Goal: Information Seeking & Learning: Learn about a topic

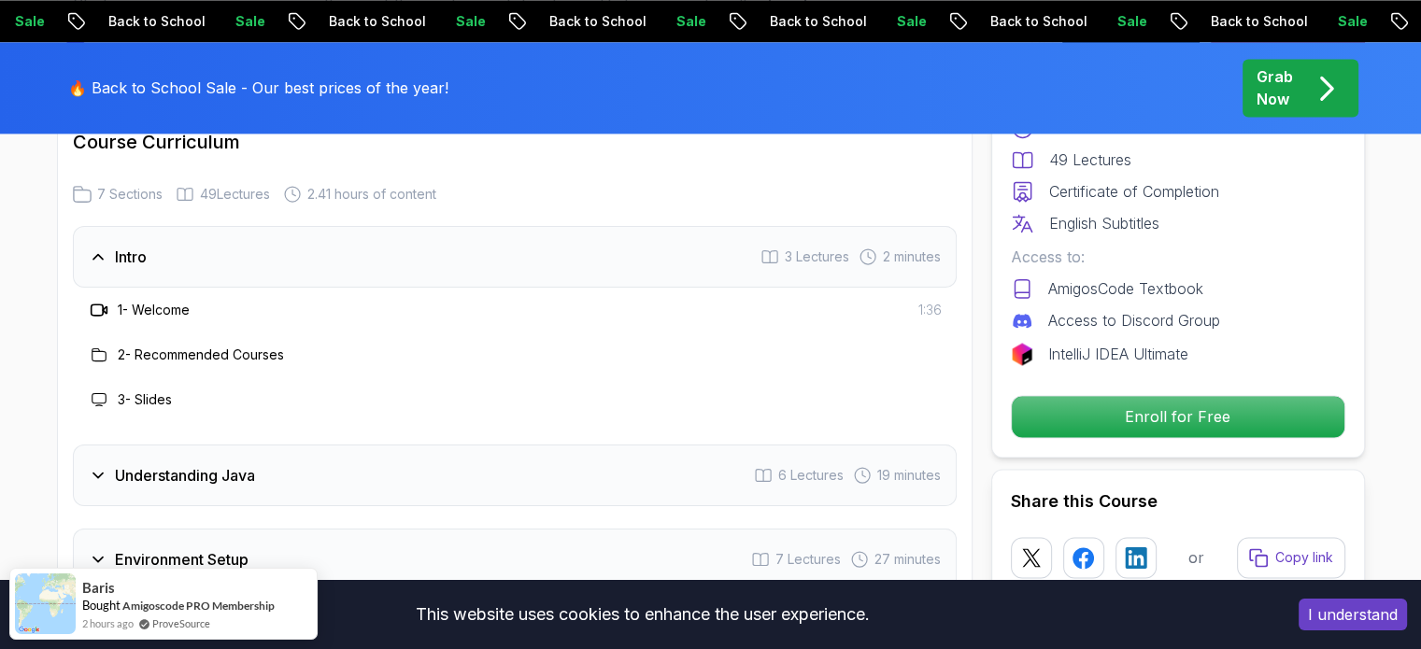
scroll to position [2691, 0]
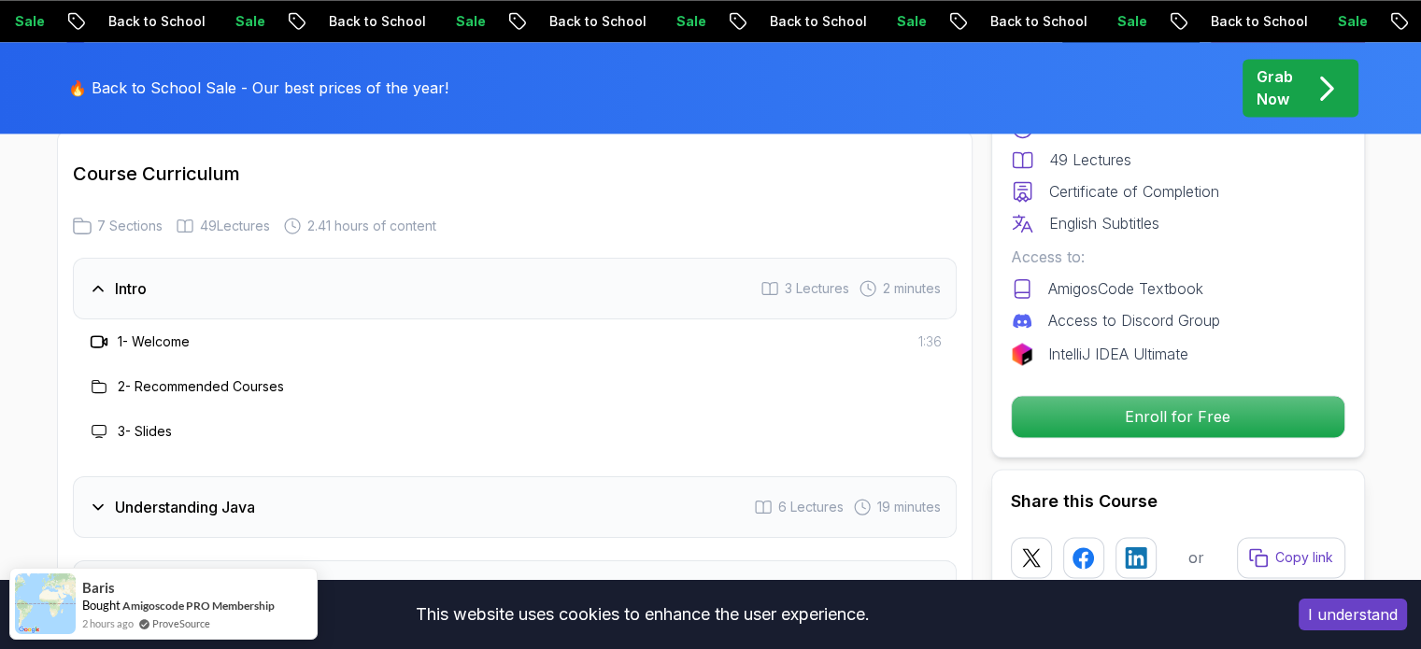
click at [669, 177] on div "Course Curriculum 7 Sections 49 Lectures 2.41 hours of content Intro 3 Lectures…" at bounding box center [515, 559] width 916 height 859
click at [516, 258] on div "Intro 3 Lectures 2 minutes" at bounding box center [515, 289] width 884 height 62
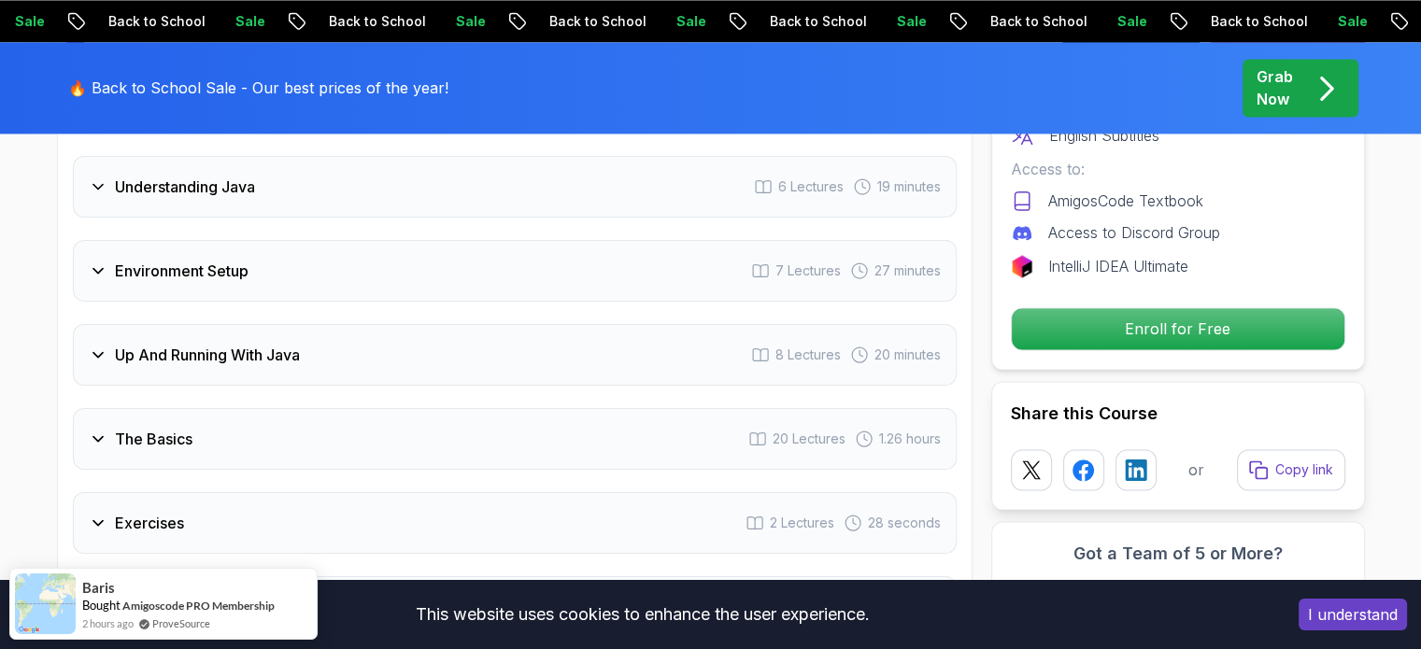
scroll to position [2878, 0]
click at [222, 239] on div "Environment Setup 7 Lectures 27 minutes" at bounding box center [515, 270] width 884 height 62
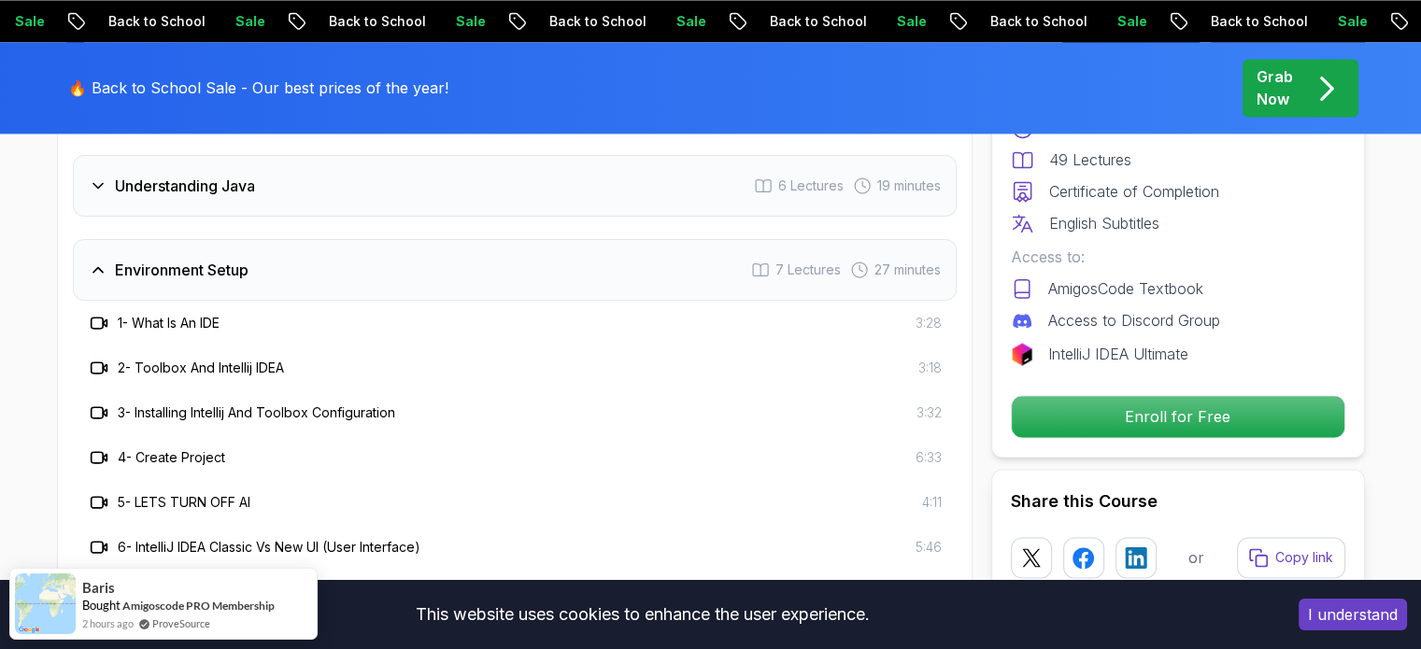
click at [222, 239] on div "Environment Setup 7 Lectures 27 minutes" at bounding box center [515, 270] width 884 height 62
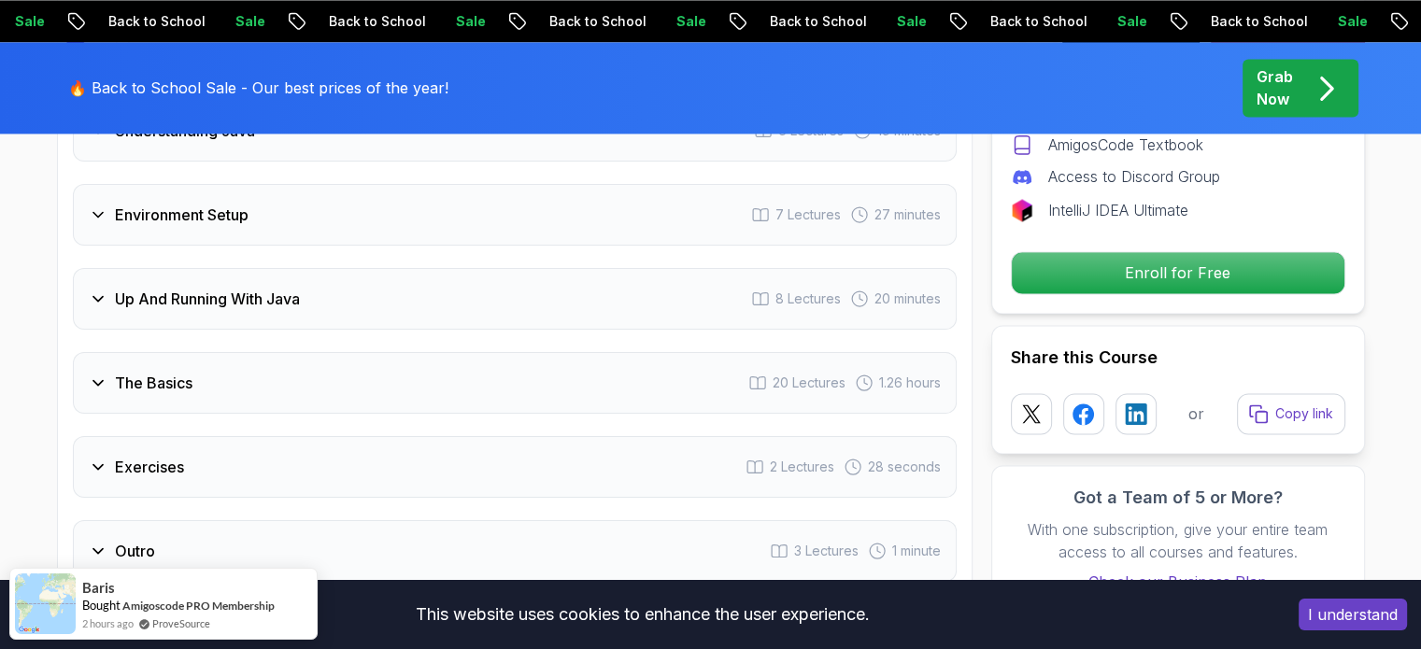
scroll to position [2972, 0]
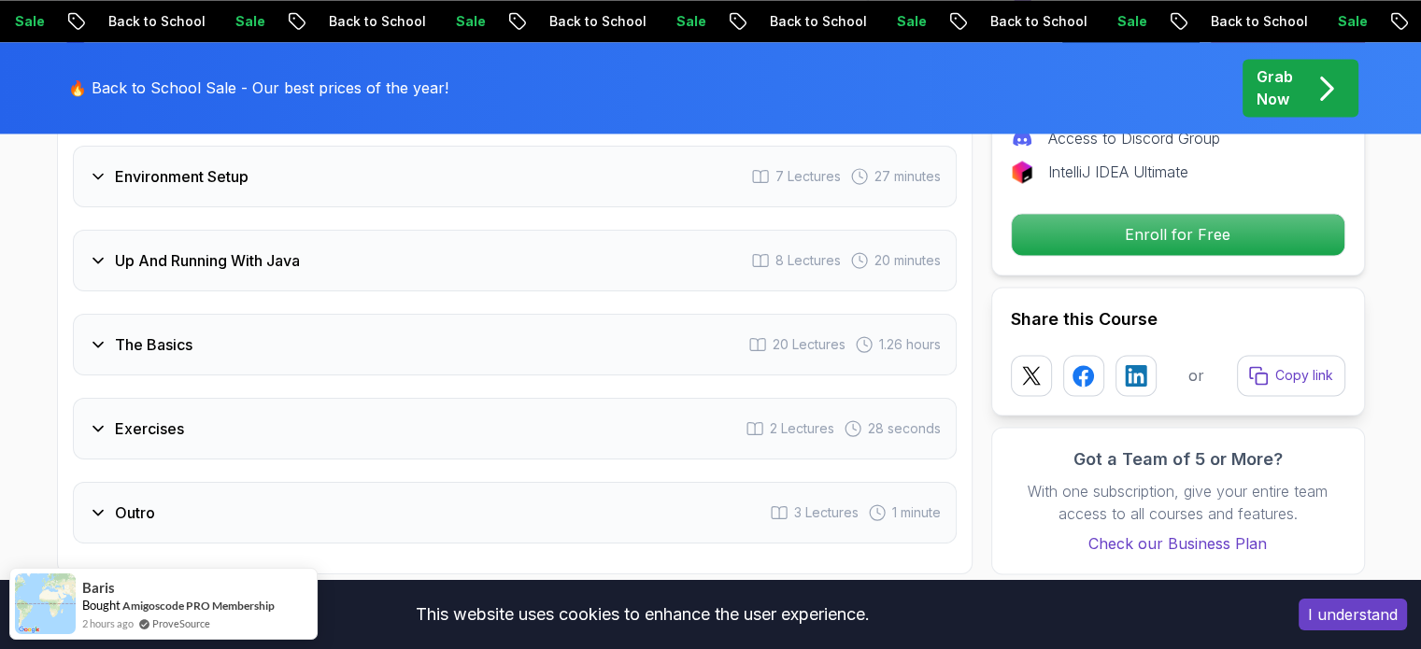
click at [220, 482] on div "Outro 3 Lectures 1 minute" at bounding box center [515, 513] width 884 height 62
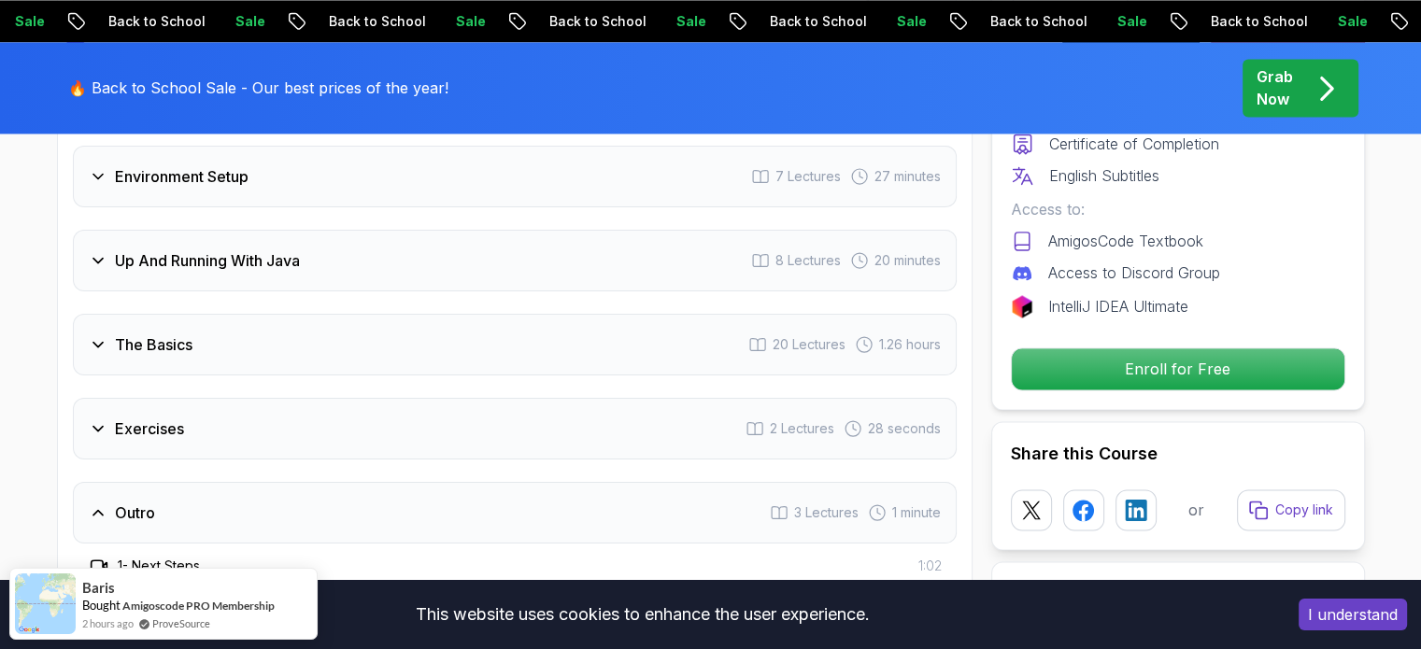
click at [220, 482] on div "Outro 3 Lectures 1 minute" at bounding box center [515, 513] width 884 height 62
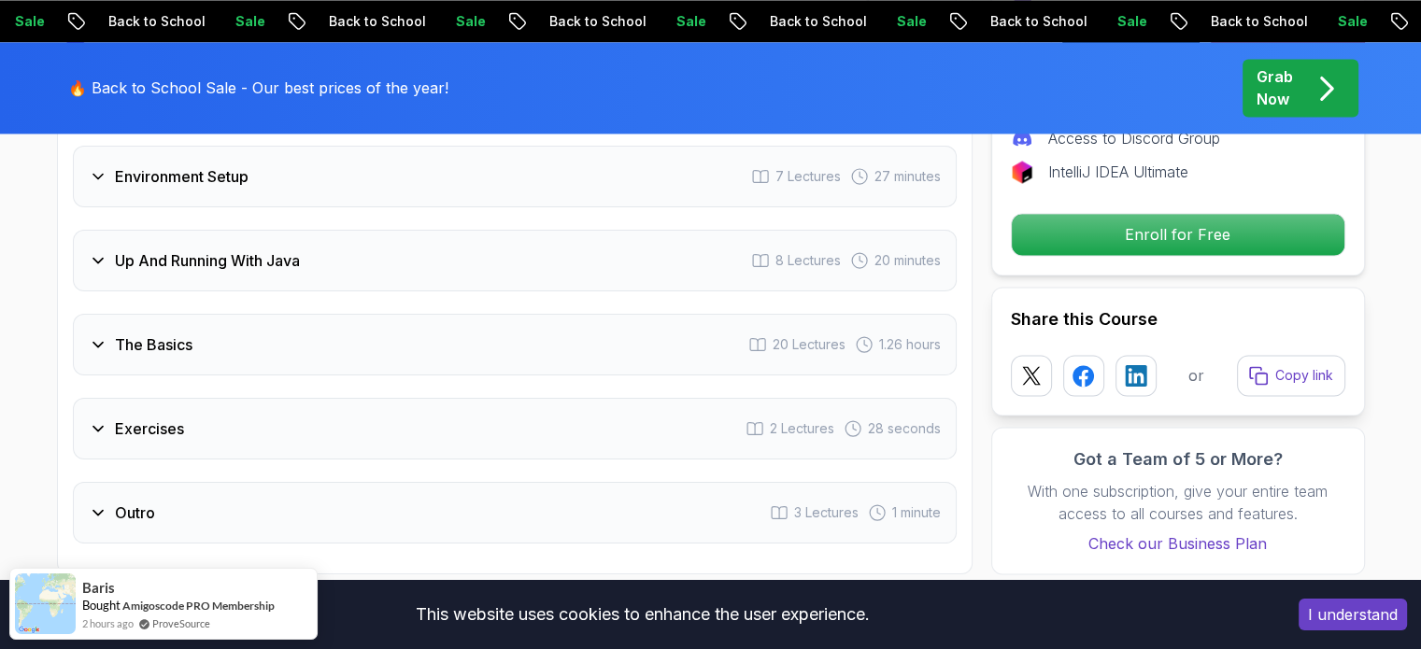
click at [206, 398] on div "Exercises 2 Lectures 28 seconds" at bounding box center [515, 429] width 884 height 62
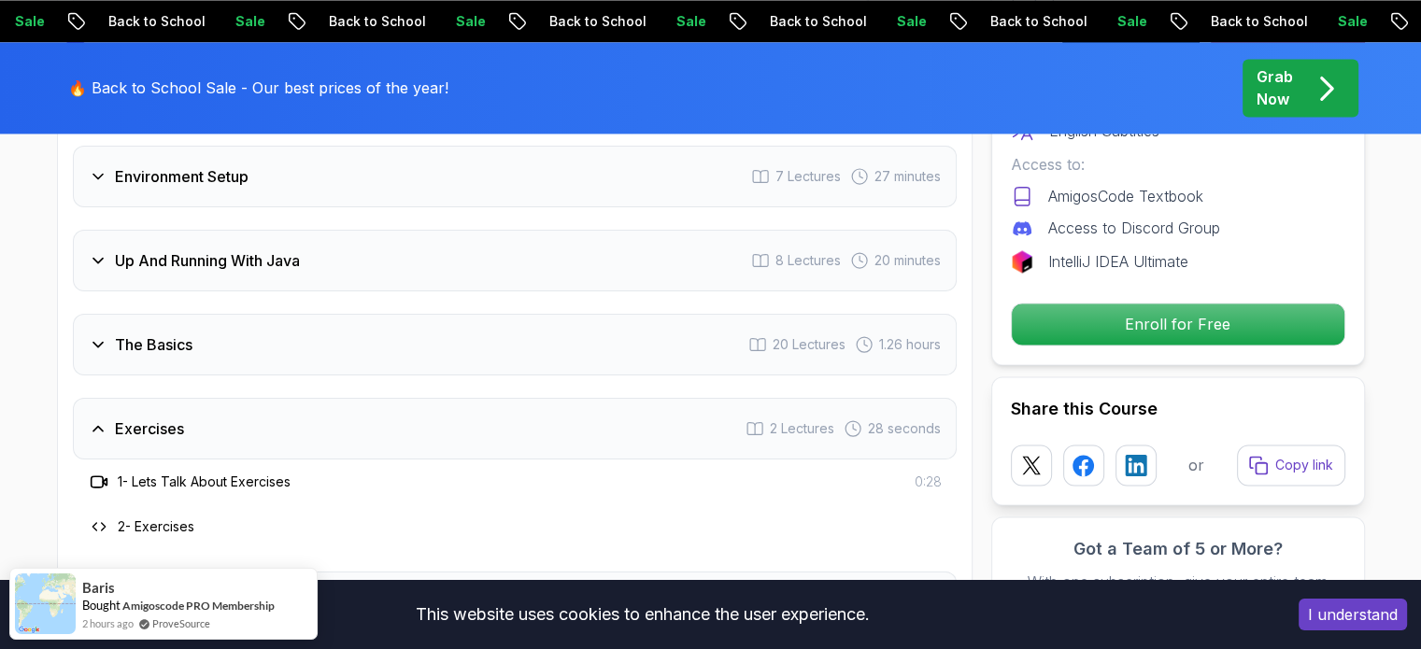
click at [206, 398] on div "Exercises 2 Lectures 28 seconds" at bounding box center [515, 429] width 884 height 62
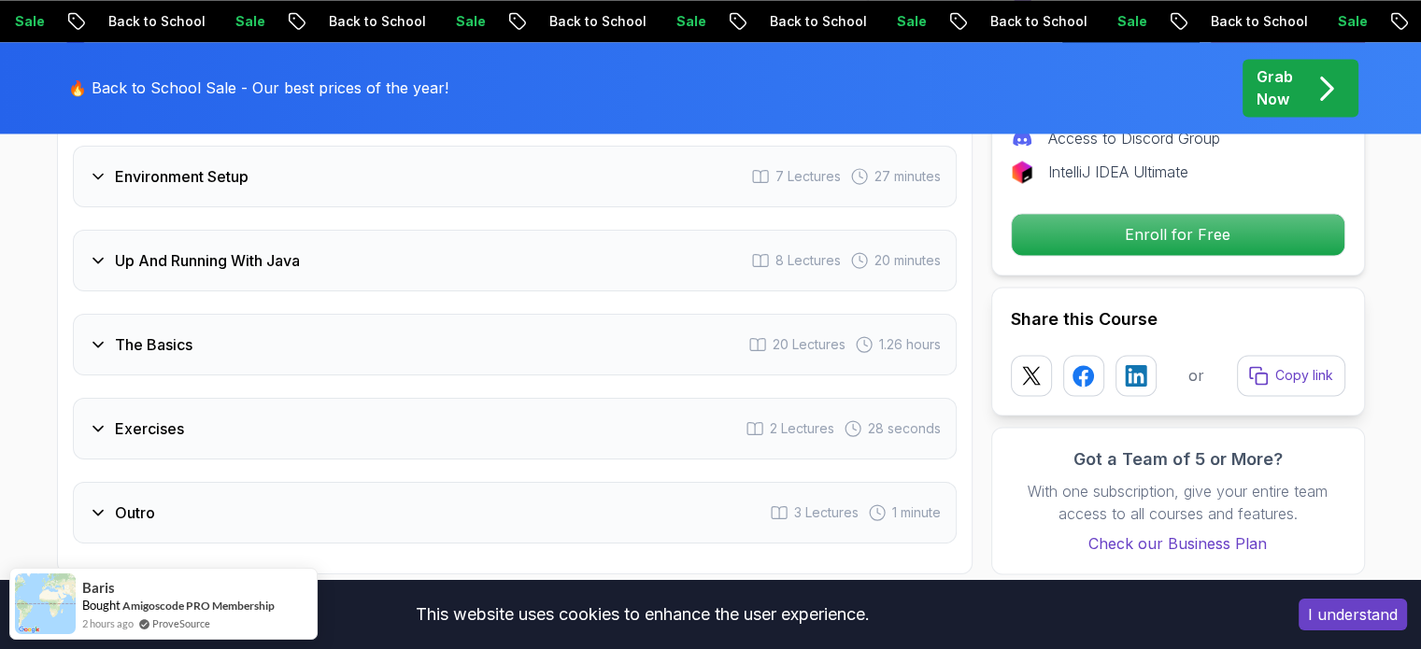
click at [205, 314] on div "The Basics 20 Lectures 1.26 hours" at bounding box center [515, 345] width 884 height 62
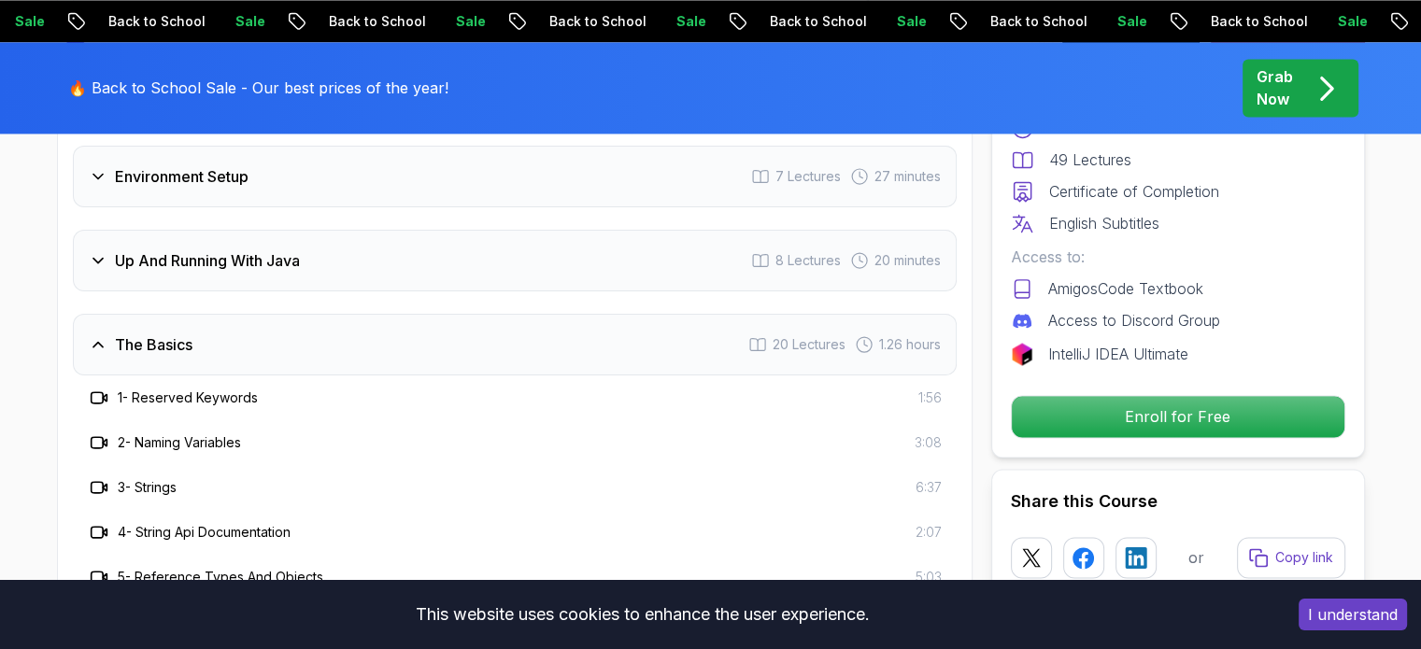
click at [192, 314] on div "The Basics 20 Lectures 1.26 hours" at bounding box center [515, 345] width 884 height 62
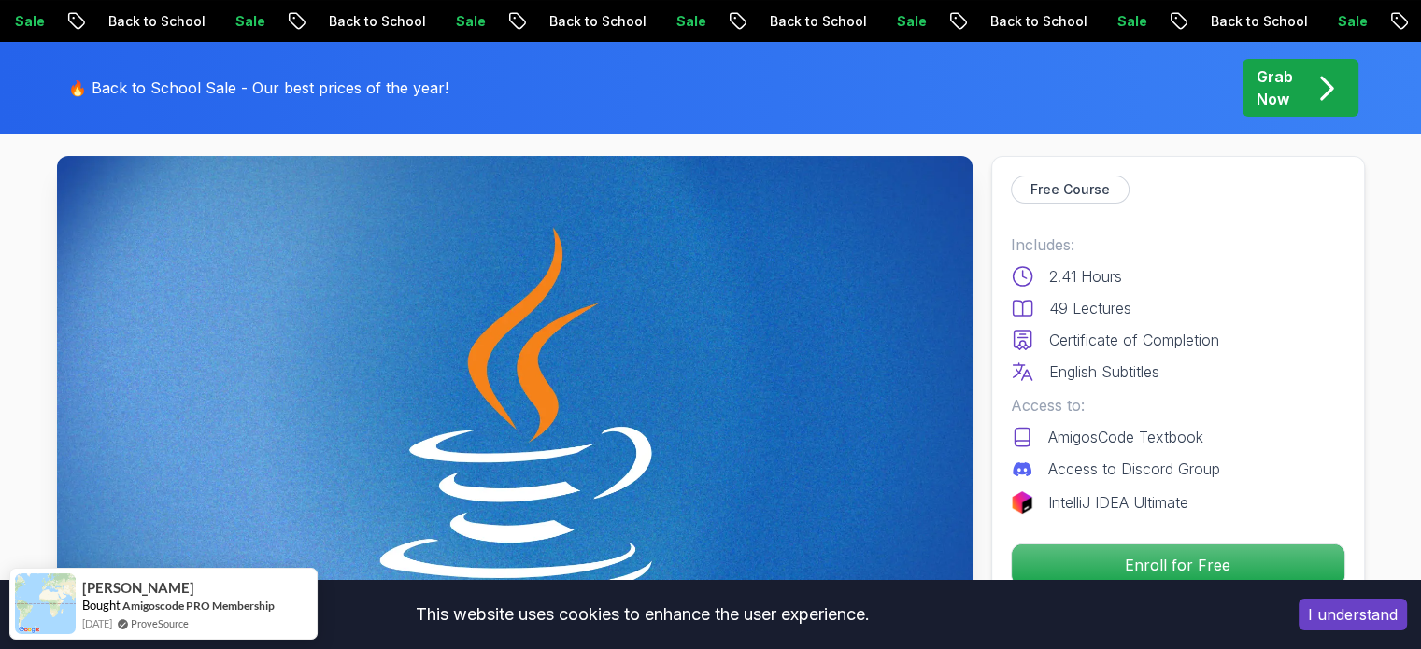
scroll to position [0, 0]
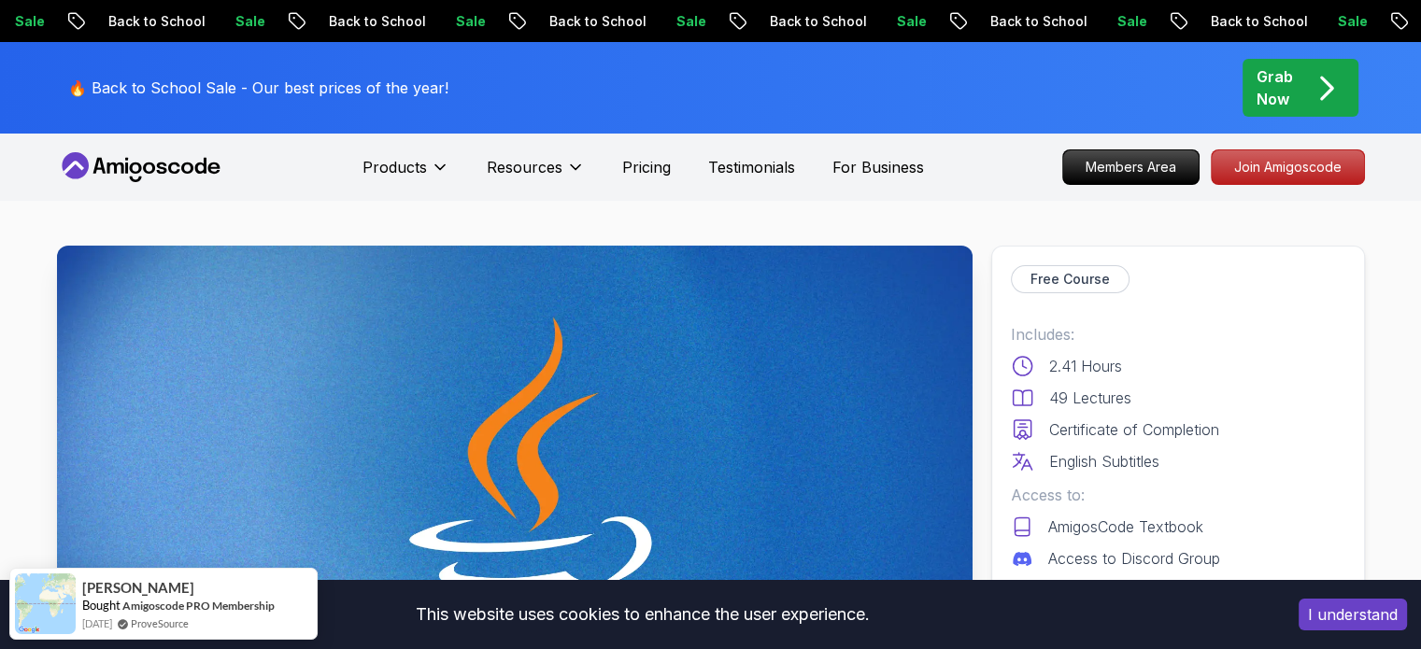
click at [130, 167] on icon at bounding box center [135, 168] width 12 height 11
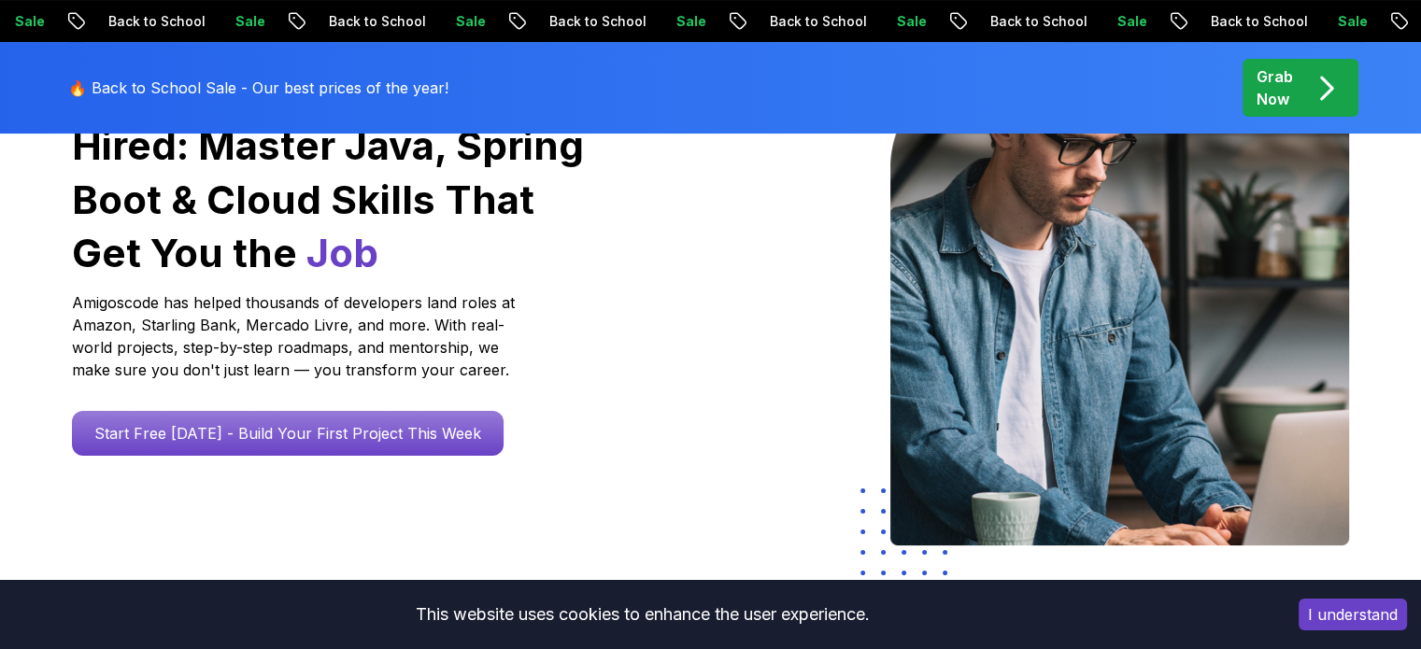
scroll to position [280, 0]
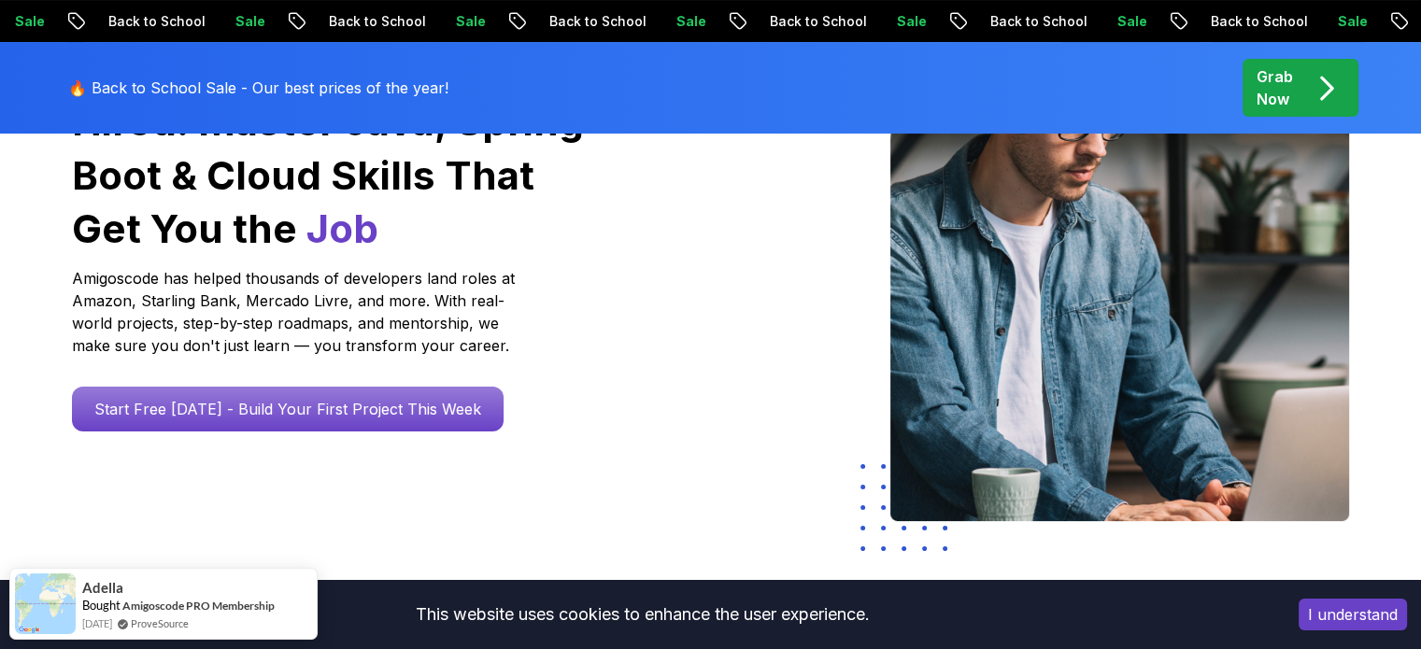
click at [1338, 618] on button "I understand" at bounding box center [1353, 615] width 108 height 32
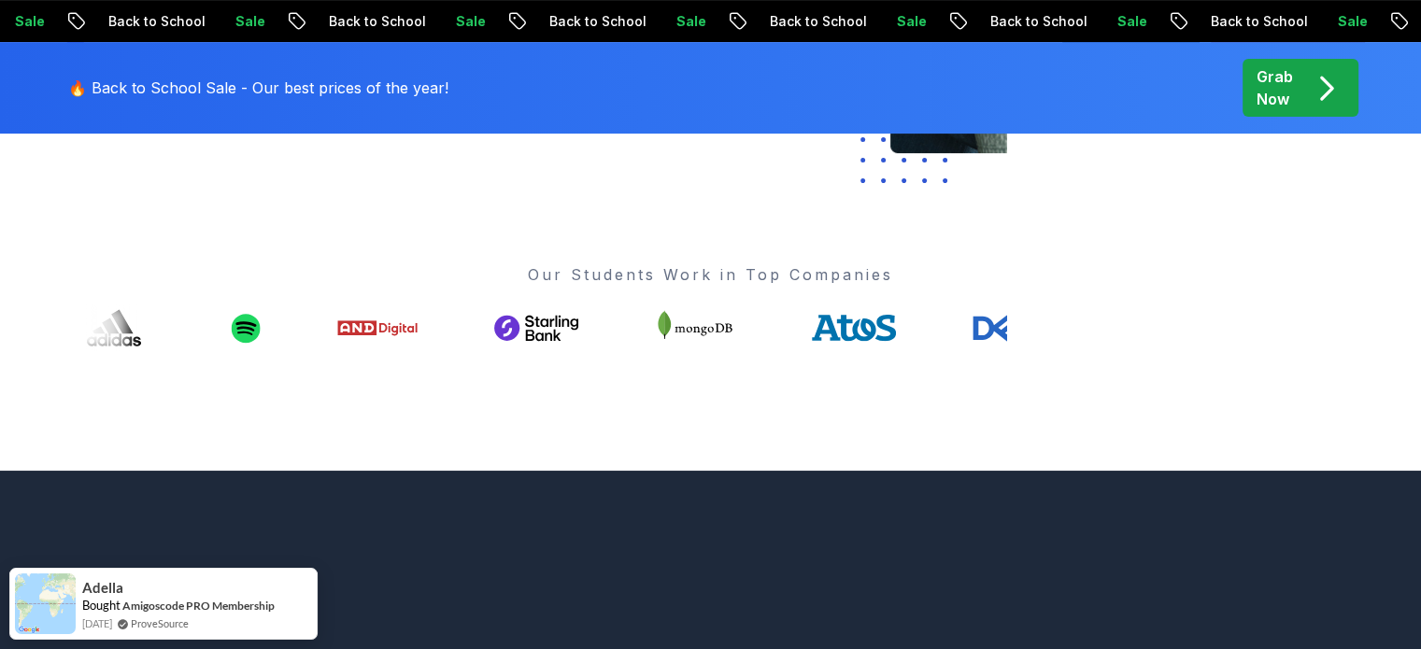
scroll to position [654, 0]
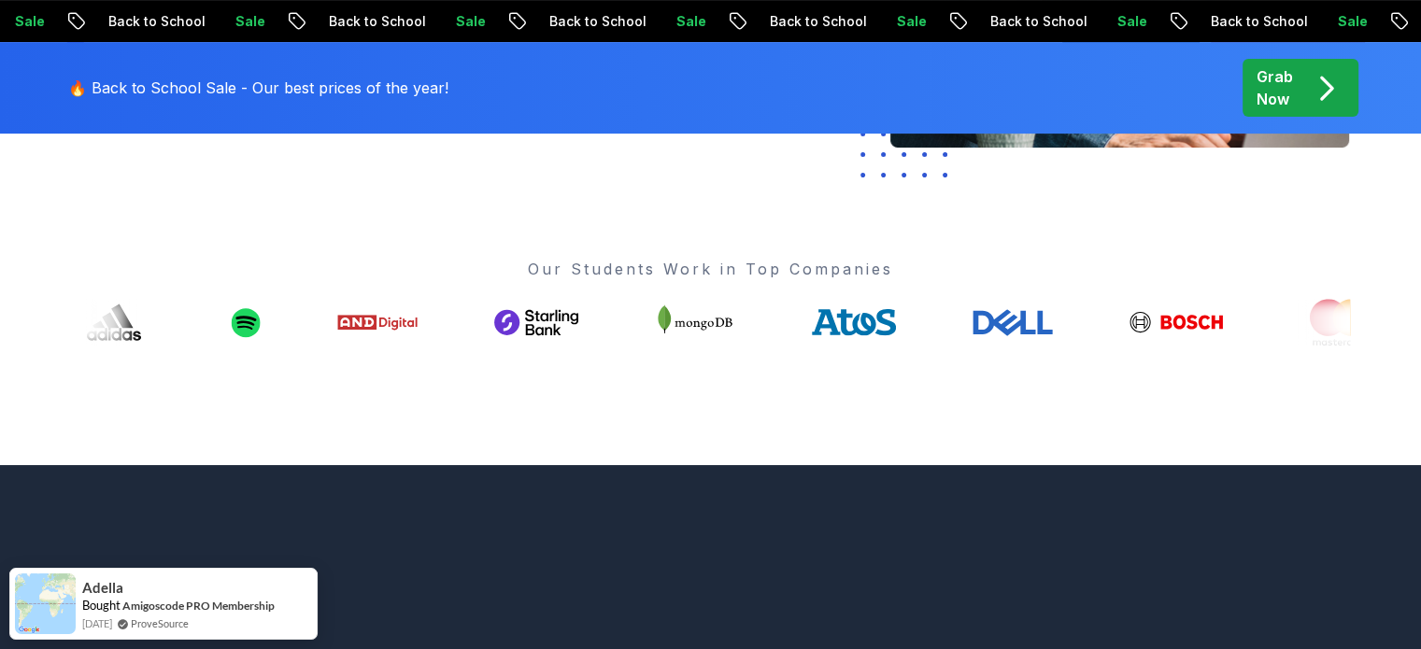
drag, startPoint x: 845, startPoint y: 322, endPoint x: 662, endPoint y: 319, distance: 183.1
drag, startPoint x: 873, startPoint y: 313, endPoint x: 626, endPoint y: 319, distance: 247.6
drag, startPoint x: 210, startPoint y: 334, endPoint x: 751, endPoint y: 342, distance: 541.0
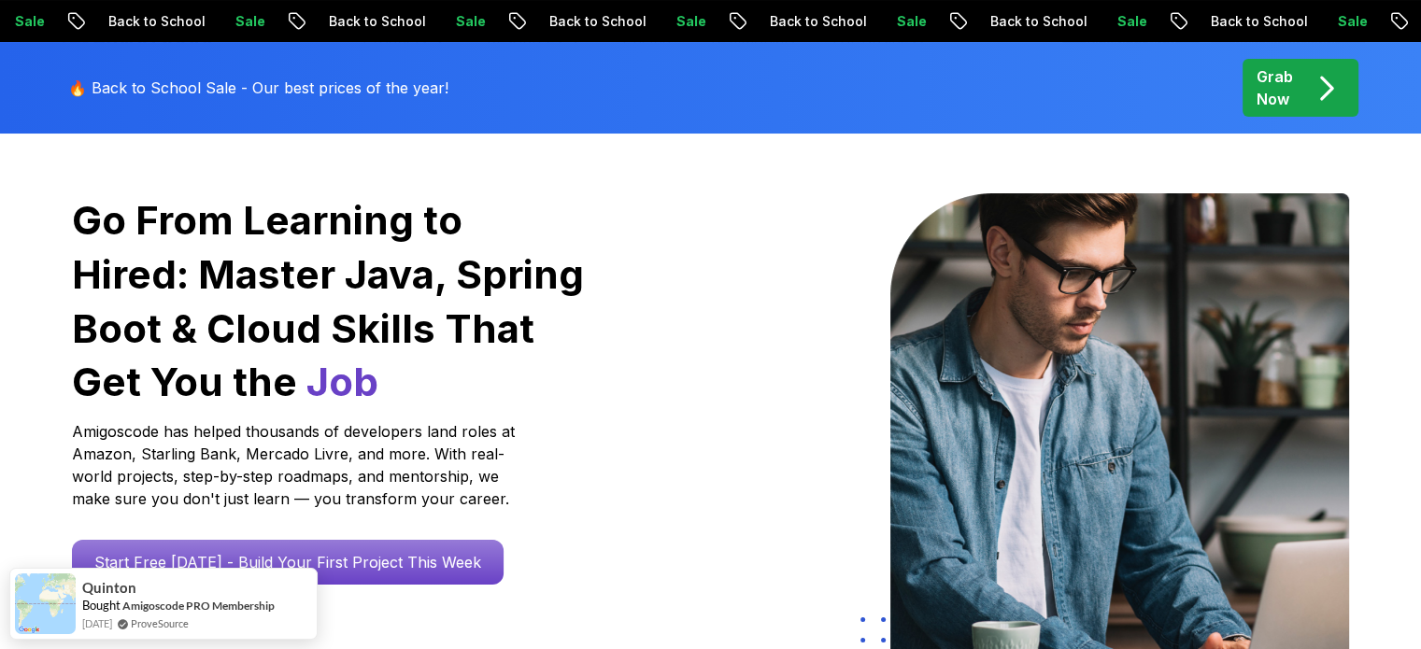
scroll to position [0, 0]
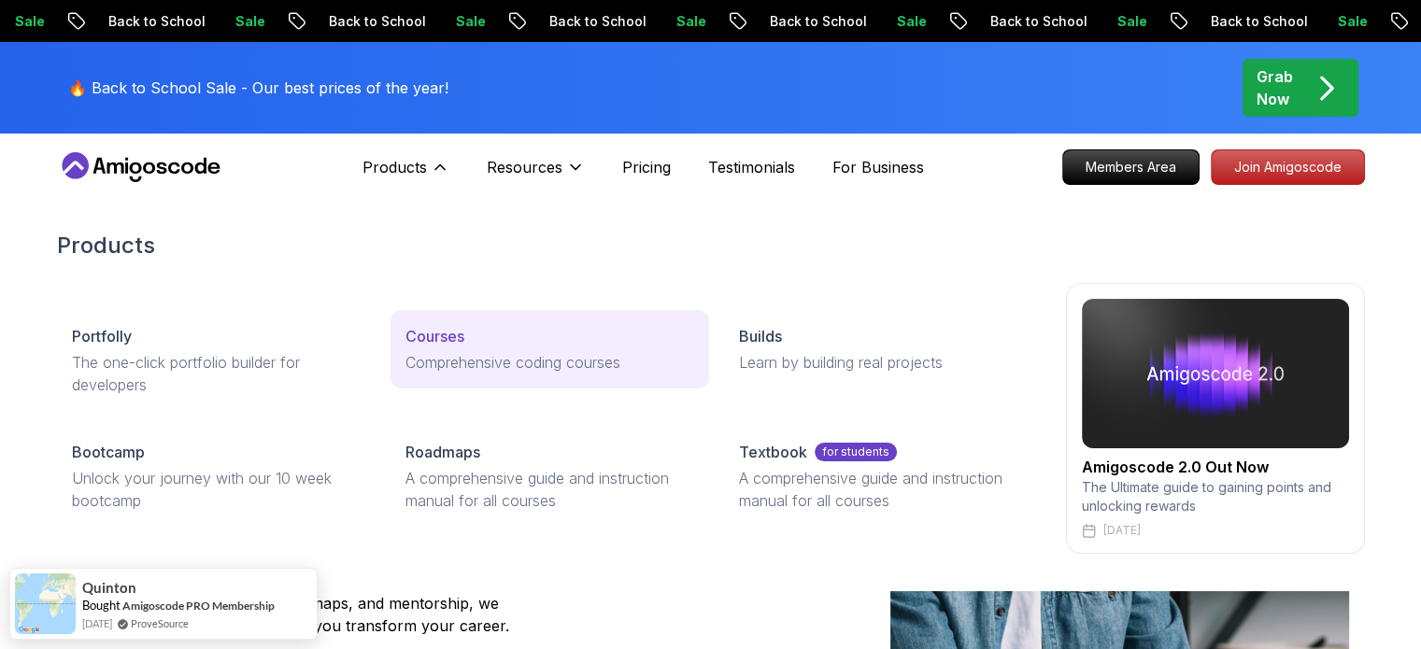
click at [445, 335] on p "Courses" at bounding box center [434, 336] width 59 height 22
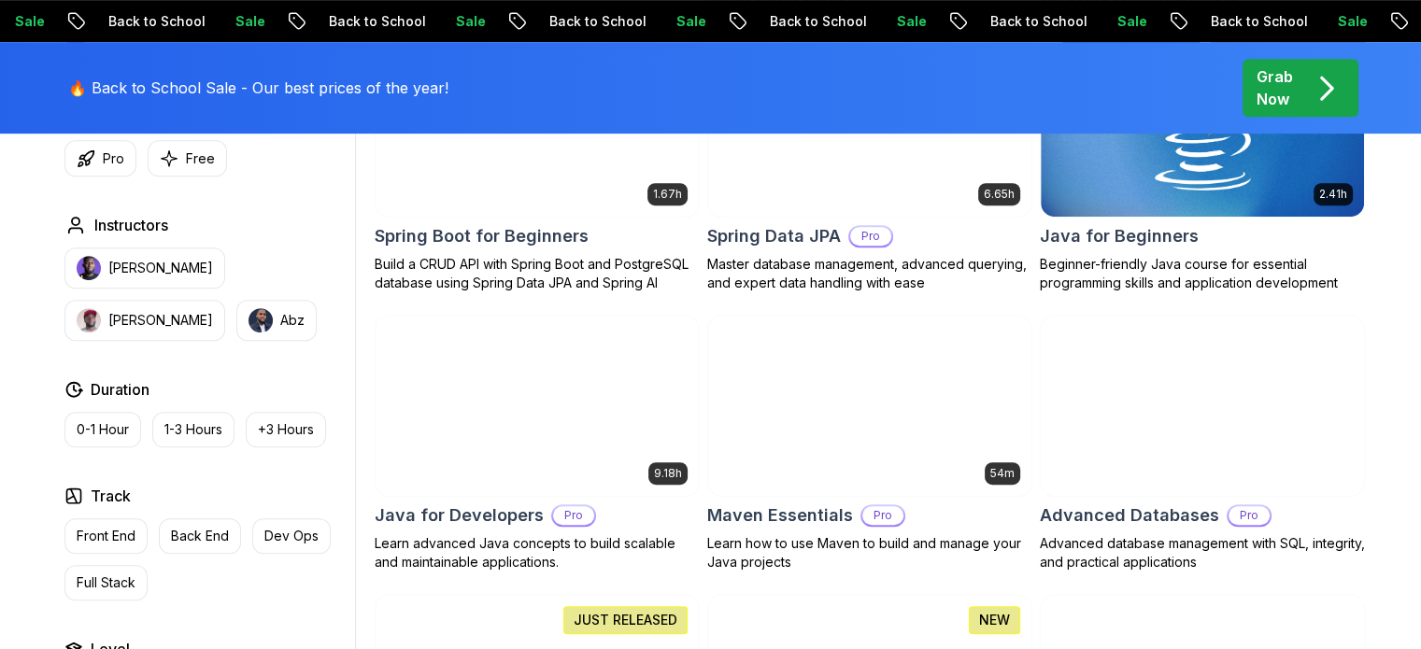
scroll to position [1028, 0]
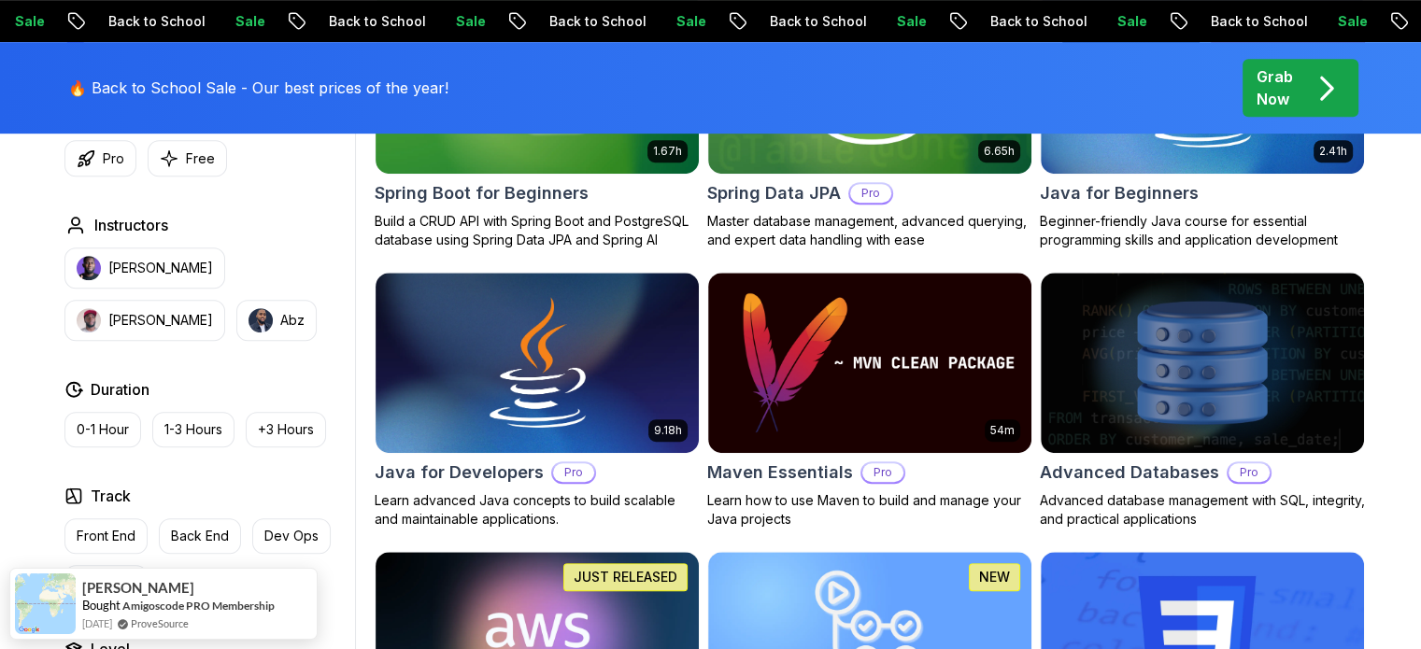
drag, startPoint x: 541, startPoint y: 388, endPoint x: 1377, endPoint y: 242, distance: 848.7
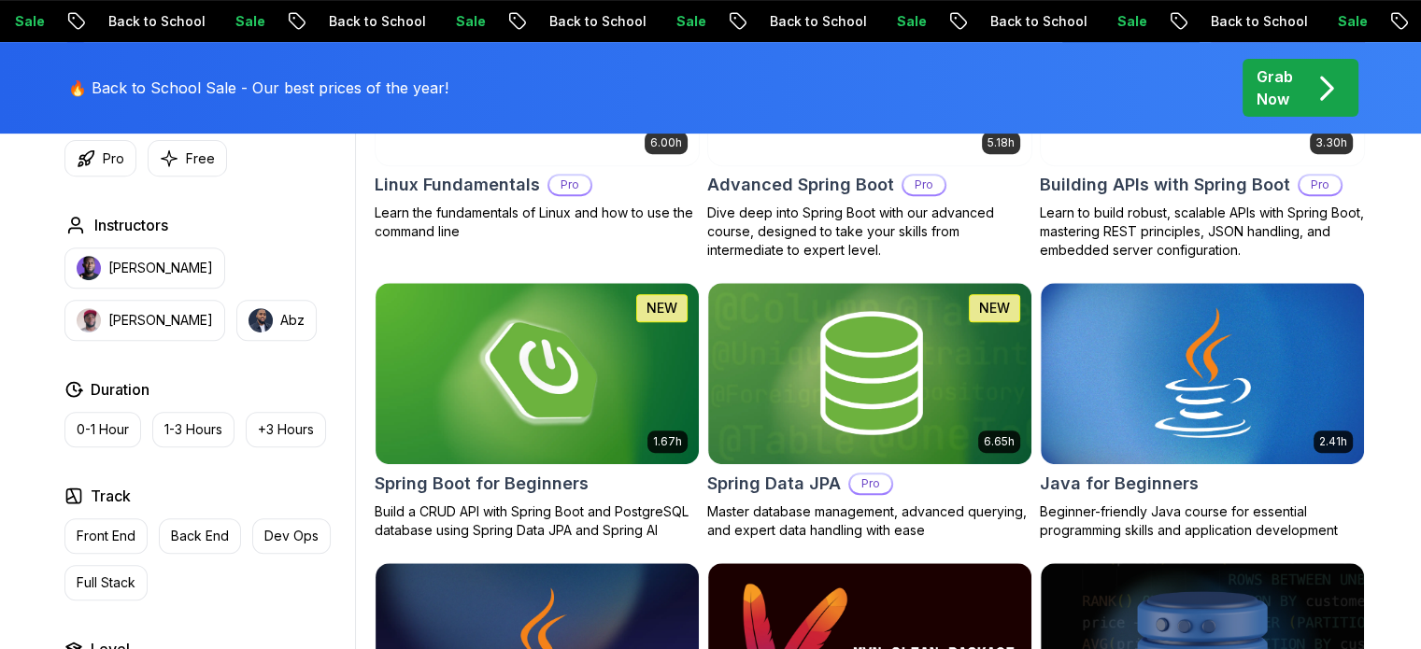
scroll to position [408, 0]
